Goal: Task Accomplishment & Management: Manage account settings

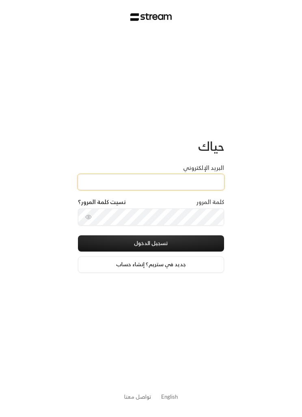
type input "[EMAIL_ADDRESS][DOMAIN_NAME]"
click at [195, 243] on button "تسجيل الدخول" at bounding box center [151, 243] width 146 height 16
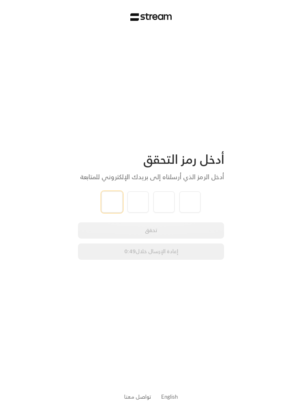
type input "1"
type input "9"
type input "2"
type input "4"
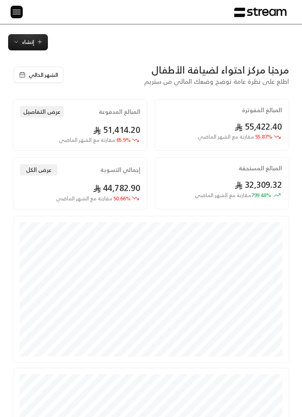
click at [14, 8] on img at bounding box center [17, 12] width 10 height 10
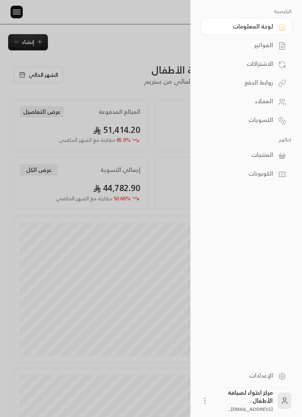
click at [239, 42] on div "الفواتير" at bounding box center [242, 45] width 62 height 8
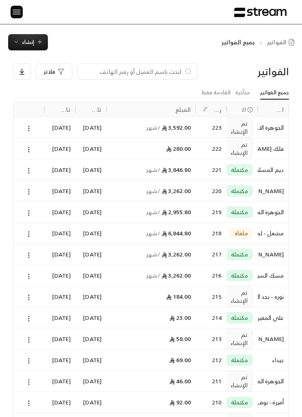
click at [19, 17] on img at bounding box center [17, 12] width 10 height 10
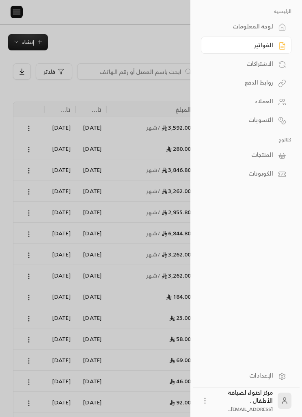
click at [245, 102] on div "العملاء" at bounding box center [242, 101] width 62 height 8
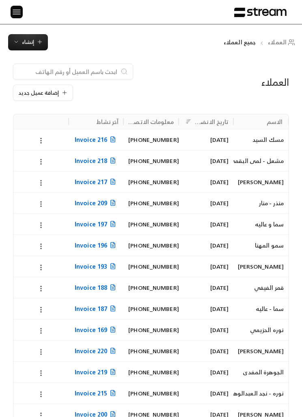
scroll to position [0, 0]
click at [20, 41] on span "إنشاء" at bounding box center [28, 41] width 30 height 9
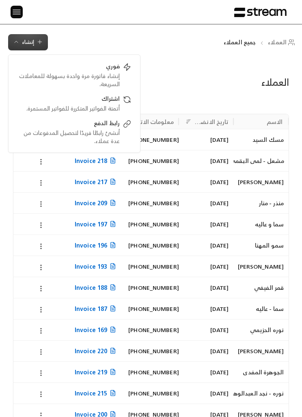
click at [3, 18] on div "الرئيسية لوحة المعلومات الفواتير الاشتراكات روابط الدفع العملاء التسويات كتالوج…" at bounding box center [151, 12] width 302 height 24
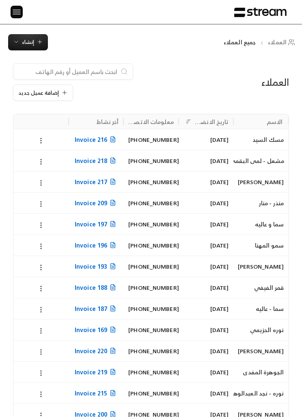
click at [38, 90] on span "إضافة عميل جديد" at bounding box center [38, 92] width 41 height 5
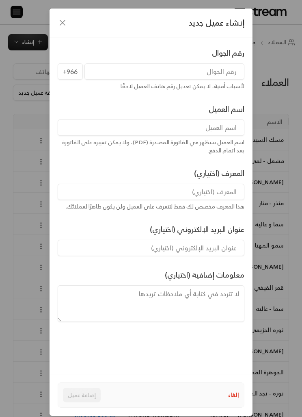
click at [55, 21] on div "إنشاء عميل جديد" at bounding box center [151, 23] width 203 height 29
click at [65, 19] on icon "button" at bounding box center [63, 23] width 10 height 10
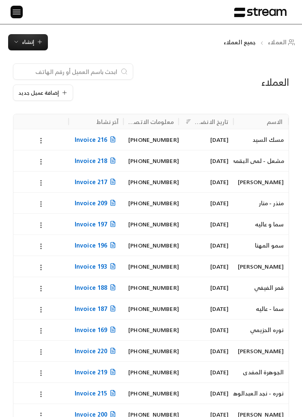
click at [101, 64] on div at bounding box center [73, 71] width 120 height 16
click at [68, 72] on input at bounding box center [67, 71] width 99 height 9
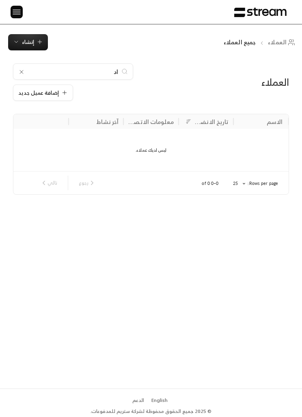
type input "ا"
click at [38, 87] on button "إضافة عميل جديد" at bounding box center [43, 93] width 60 height 16
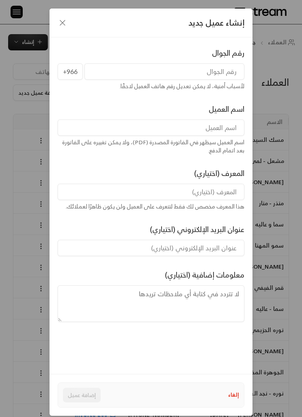
click at [216, 74] on input "tel" at bounding box center [165, 71] width 160 height 16
type input "564641818"
click at [226, 126] on input at bounding box center [151, 127] width 187 height 16
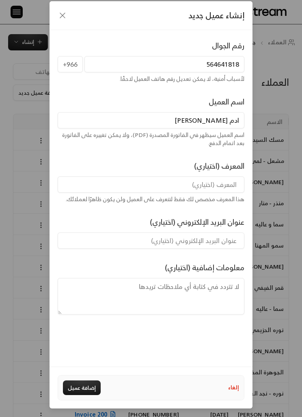
scroll to position [34, 0]
type input "ادم [PERSON_NAME]"
click at [280, 230] on div "إنشاء عميل جديد رقم الجوال [PHONE_NUMBER] لأسباب أمنية، لا يمكن تعديل رقم هاتف …" at bounding box center [151, 208] width 302 height 417
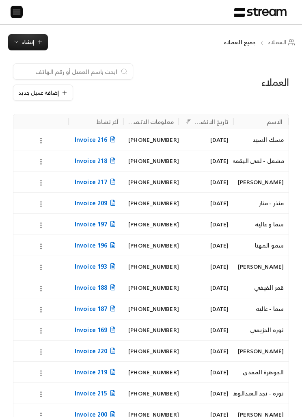
click at [32, 74] on input at bounding box center [67, 71] width 99 height 9
click at [48, 99] on button "إضافة عميل جديد" at bounding box center [43, 93] width 60 height 16
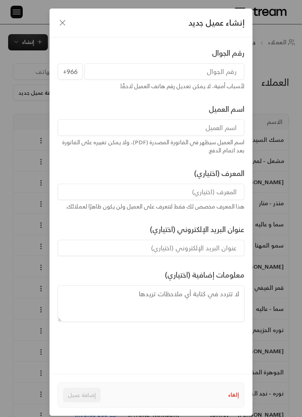
click at [224, 67] on input "tel" at bounding box center [165, 71] width 160 height 16
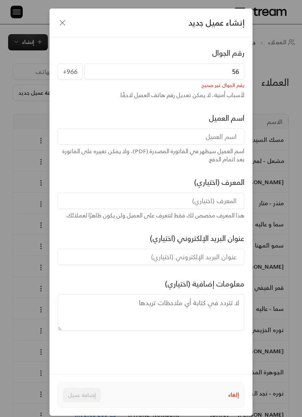
type input "5"
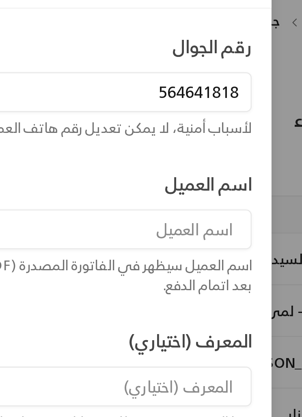
type input "564641818"
click at [85, 119] on input at bounding box center [151, 127] width 187 height 16
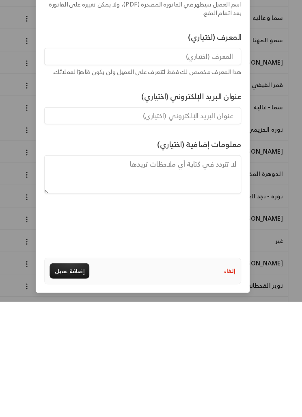
scroll to position [30, 0]
type input "ادم [PERSON_NAME]"
click at [70, 380] on button "إضافة عميل" at bounding box center [82, 387] width 38 height 15
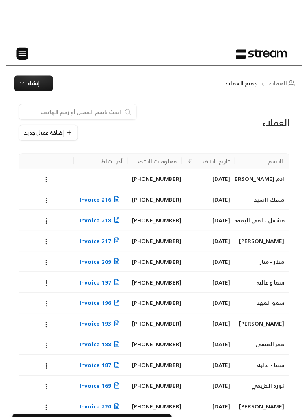
scroll to position [0, 0]
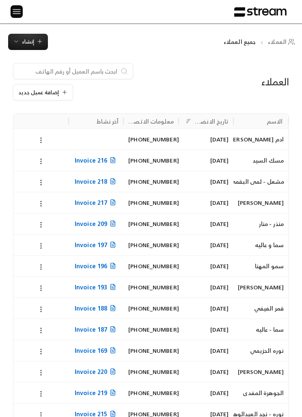
click at [19, 13] on img at bounding box center [17, 12] width 10 height 10
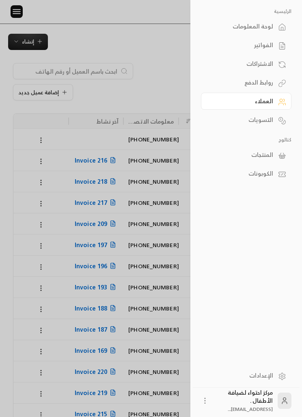
click at [272, 47] on div "الفواتير" at bounding box center [242, 45] width 62 height 8
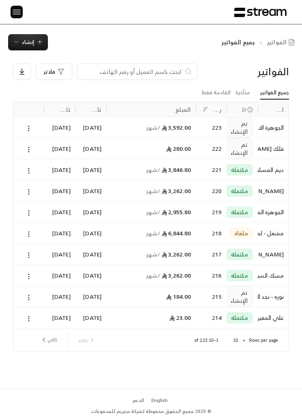
click at [27, 42] on span "إنشاء" at bounding box center [28, 41] width 12 height 9
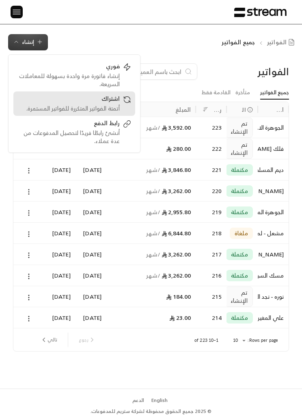
click at [118, 105] on div "أتمتة الفواتير المتكررة للفواتير المستمرة." at bounding box center [68, 108] width 102 height 8
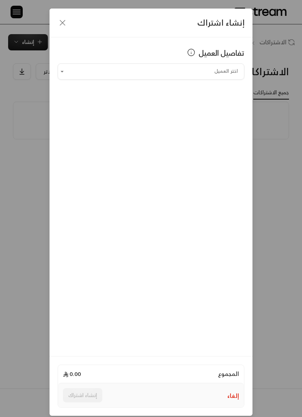
click at [209, 72] on input "اختر العميل" at bounding box center [151, 71] width 187 height 13
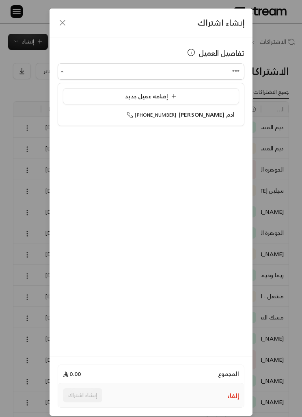
click at [226, 111] on span "ادم [PERSON_NAME]" at bounding box center [207, 114] width 56 height 10
type input "**********"
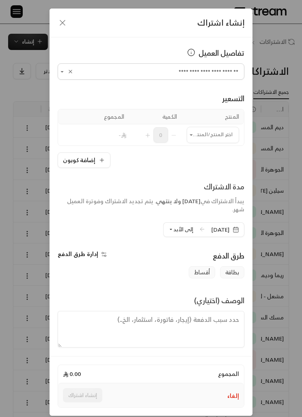
click at [210, 136] on input "اختر العميل" at bounding box center [213, 134] width 52 height 13
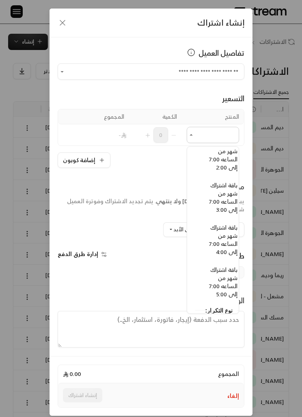
scroll to position [673, -9]
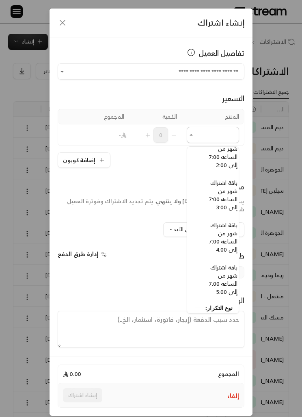
click at [228, 233] on span "باقة اشتراك شهر من الساعه 7:00 إلى 4:00" at bounding box center [223, 237] width 28 height 35
type input "**********"
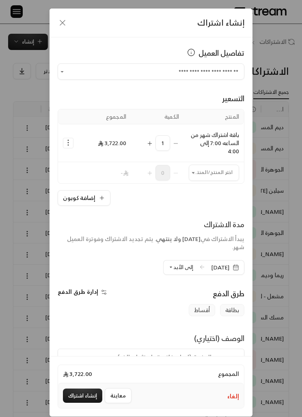
click at [215, 172] on input "اختر العميل" at bounding box center [214, 172] width 50 height 13
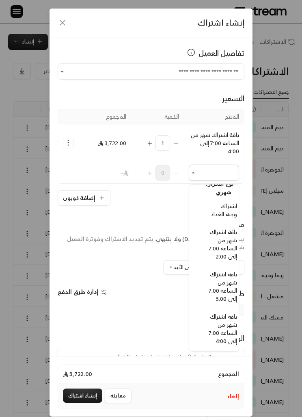
scroll to position [671, -9]
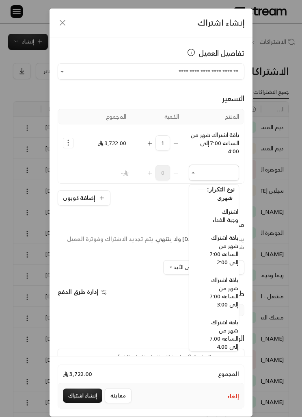
click at [226, 217] on span "اشتراك وجبة الغداء" at bounding box center [226, 215] width 26 height 18
type input "**********"
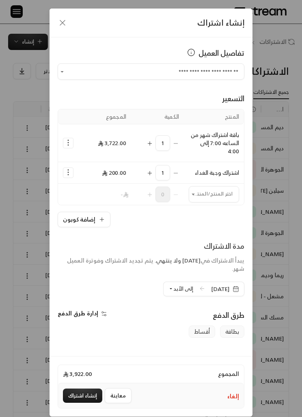
click at [172, 294] on button "إلى الأبد" at bounding box center [181, 289] width 25 height 14
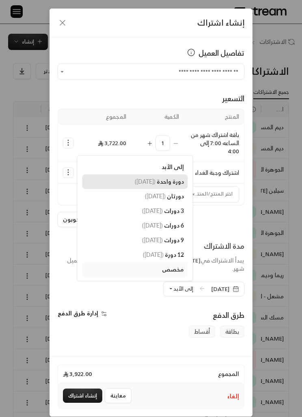
click at [159, 186] on link "دورة واحدة ( [DATE] )" at bounding box center [136, 181] width 106 height 15
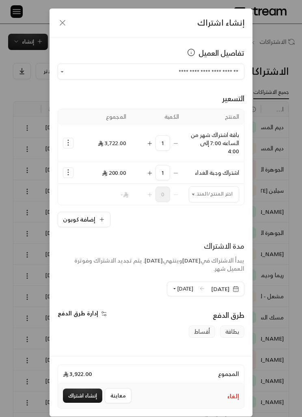
click at [232, 289] on span "[DATE]" at bounding box center [225, 289] width 28 height 8
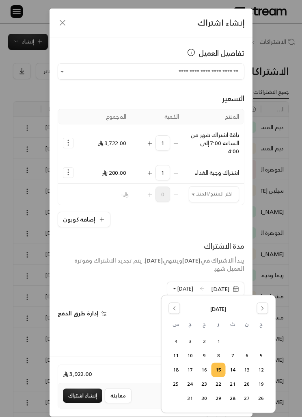
click at [260, 385] on button "19" at bounding box center [261, 383] width 13 height 13
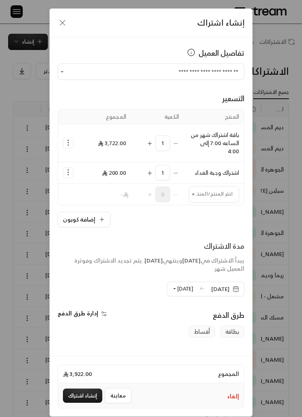
click at [98, 317] on button "إدارة طرق الدفع" at bounding box center [84, 313] width 52 height 8
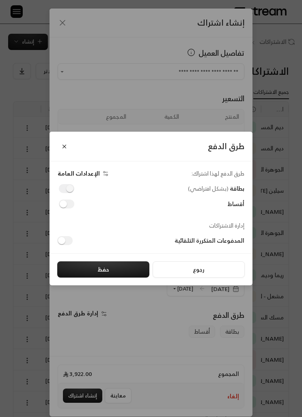
click at [110, 269] on button "حفظ" at bounding box center [103, 269] width 92 height 16
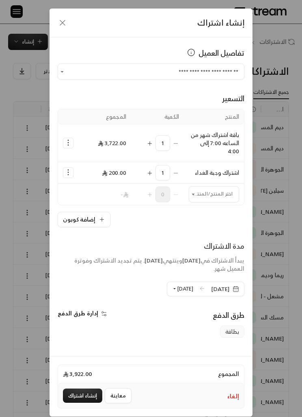
scroll to position [9, 0]
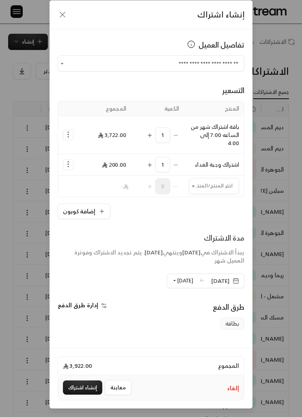
click at [64, 167] on icon "Selected Products" at bounding box center [68, 164] width 8 height 8
click at [66, 139] on button "Selected Products" at bounding box center [68, 135] width 10 height 10
click at [113, 151] on span "إضافة كوبون" at bounding box center [101, 155] width 28 height 9
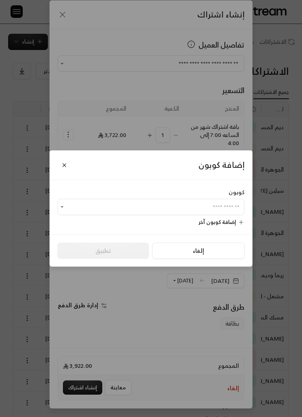
click at [196, 211] on input "اختر العميل" at bounding box center [151, 206] width 187 height 13
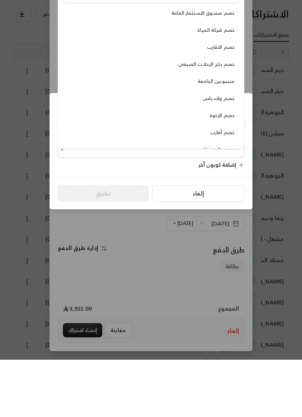
scroll to position [8, 0]
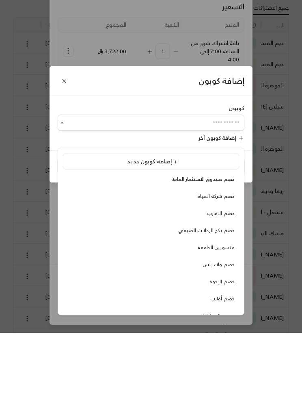
click at [204, 327] on span "منسوبين الجامعة" at bounding box center [216, 331] width 37 height 9
type input "**********"
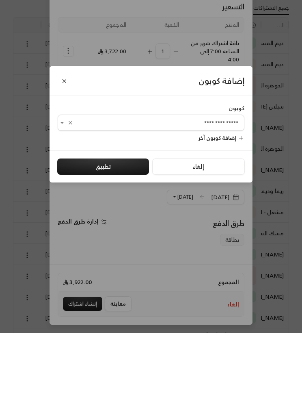
click at [83, 243] on button "تطبيق" at bounding box center [103, 251] width 92 height 16
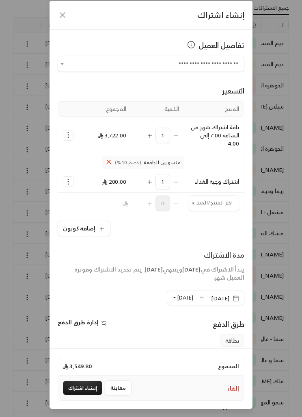
click at [88, 395] on button "إنشاء اشتراك" at bounding box center [82, 388] width 39 height 14
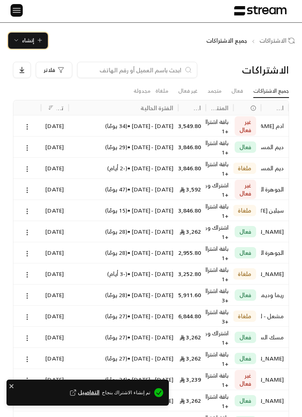
scroll to position [0, 0]
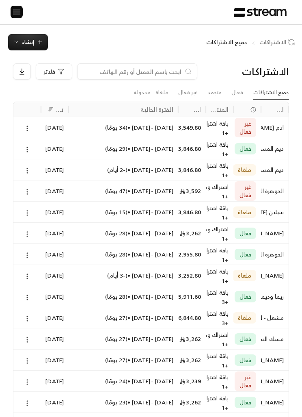
click at [17, 11] on img at bounding box center [17, 12] width 10 height 10
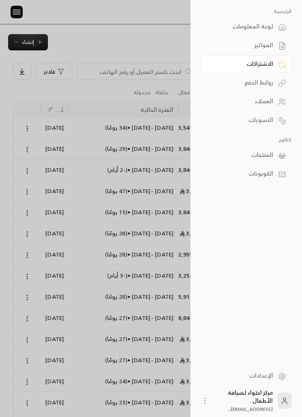
click at [16, 10] on img at bounding box center [17, 12] width 10 height 10
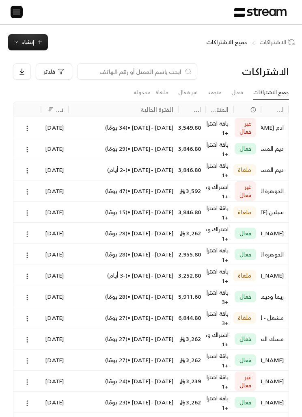
click at [17, 8] on img at bounding box center [17, 12] width 10 height 10
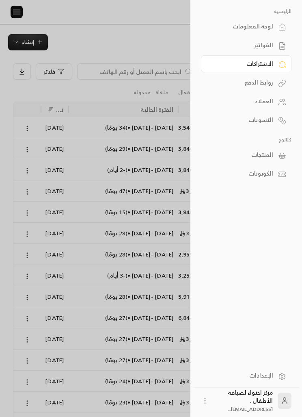
click at [278, 153] on link "المنتجات" at bounding box center [246, 154] width 91 height 17
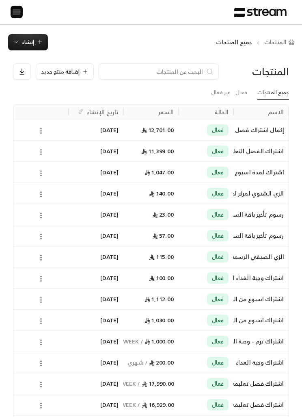
scroll to position [0, 0]
click at [21, 13] on img at bounding box center [17, 12] width 10 height 10
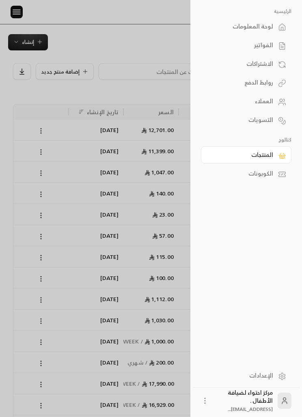
click at [268, 99] on div "العملاء" at bounding box center [242, 101] width 62 height 8
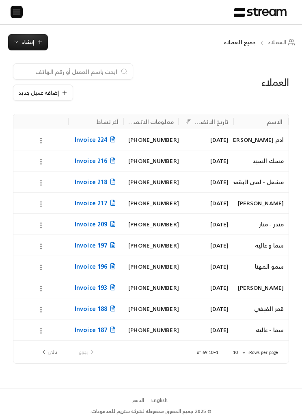
scroll to position [0, 0]
click at [38, 147] on div at bounding box center [41, 139] width 46 height 21
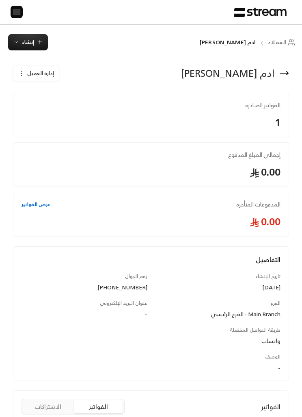
scroll to position [0, 0]
click at [17, 73] on button "إدارة العميل" at bounding box center [36, 73] width 46 height 16
click at [57, 96] on span "تعديل" at bounding box center [58, 97] width 13 height 6
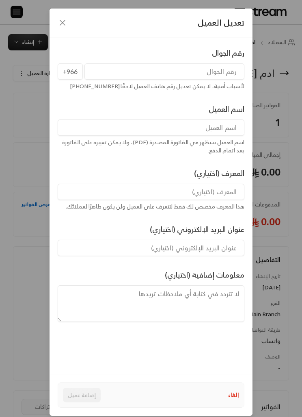
type input "[PHONE_NUMBER]"
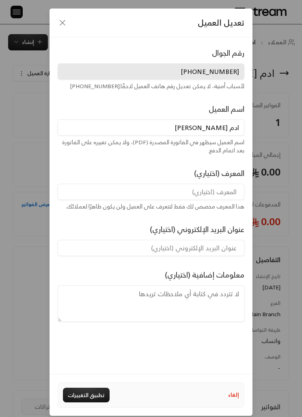
click at [224, 126] on input "ادم [PERSON_NAME]" at bounding box center [151, 127] width 187 height 16
click at [226, 122] on input "ادم [PERSON_NAME]" at bounding box center [151, 127] width 187 height 16
click at [233, 124] on input "ادم [PERSON_NAME]" at bounding box center [151, 127] width 187 height 16
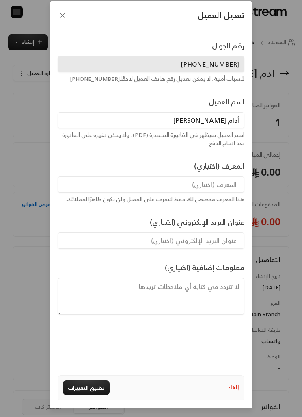
scroll to position [34, 0]
click at [235, 112] on input "أدام [PERSON_NAME]" at bounding box center [151, 120] width 187 height 16
type input "آدام [PERSON_NAME]"
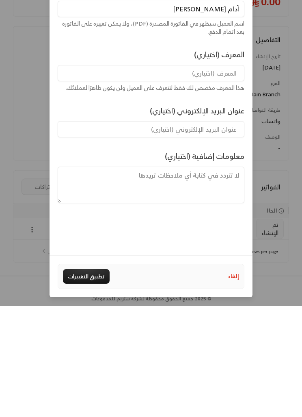
scroll to position [25, 0]
click at [98, 380] on button "تطبيق التغييرات" at bounding box center [86, 387] width 47 height 15
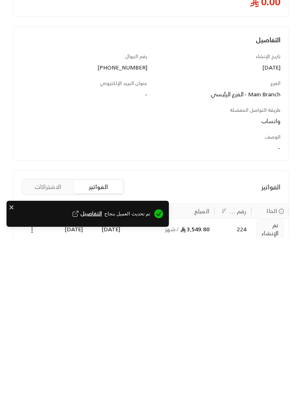
scroll to position [0, 0]
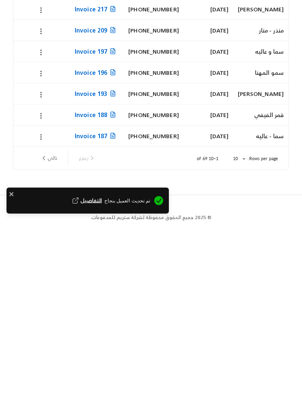
scroll to position [0, 0]
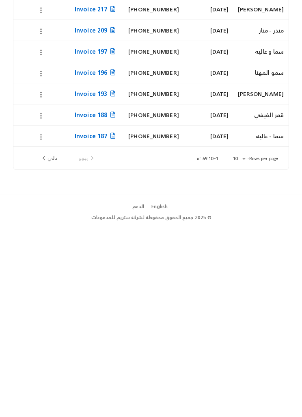
click at [17, 15] on img at bounding box center [17, 10] width 10 height 10
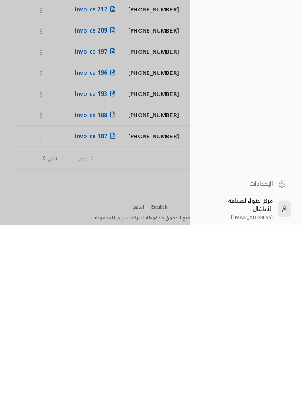
click at [269, 35] on link "لوحة المعلومات" at bounding box center [246, 26] width 91 height 17
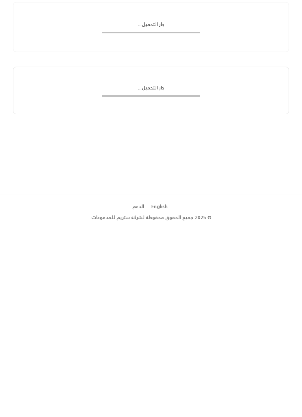
scroll to position [108, 0]
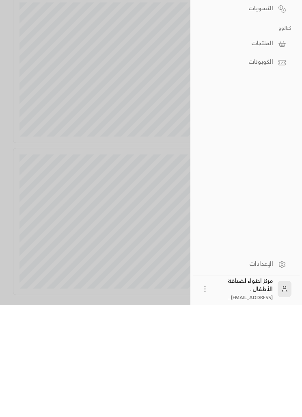
click at [156, 67] on div at bounding box center [151, 208] width 302 height 417
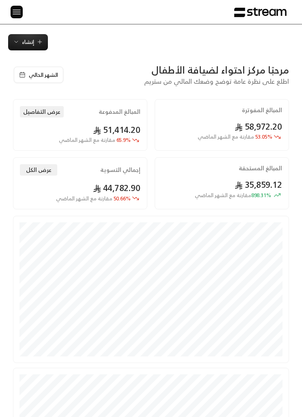
click at [13, 8] on img at bounding box center [17, 12] width 10 height 10
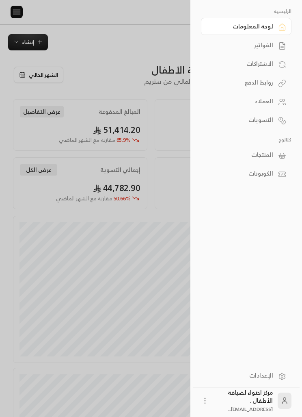
click at [279, 46] on icon at bounding box center [282, 46] width 8 height 8
